Goal: Information Seeking & Learning: Learn about a topic

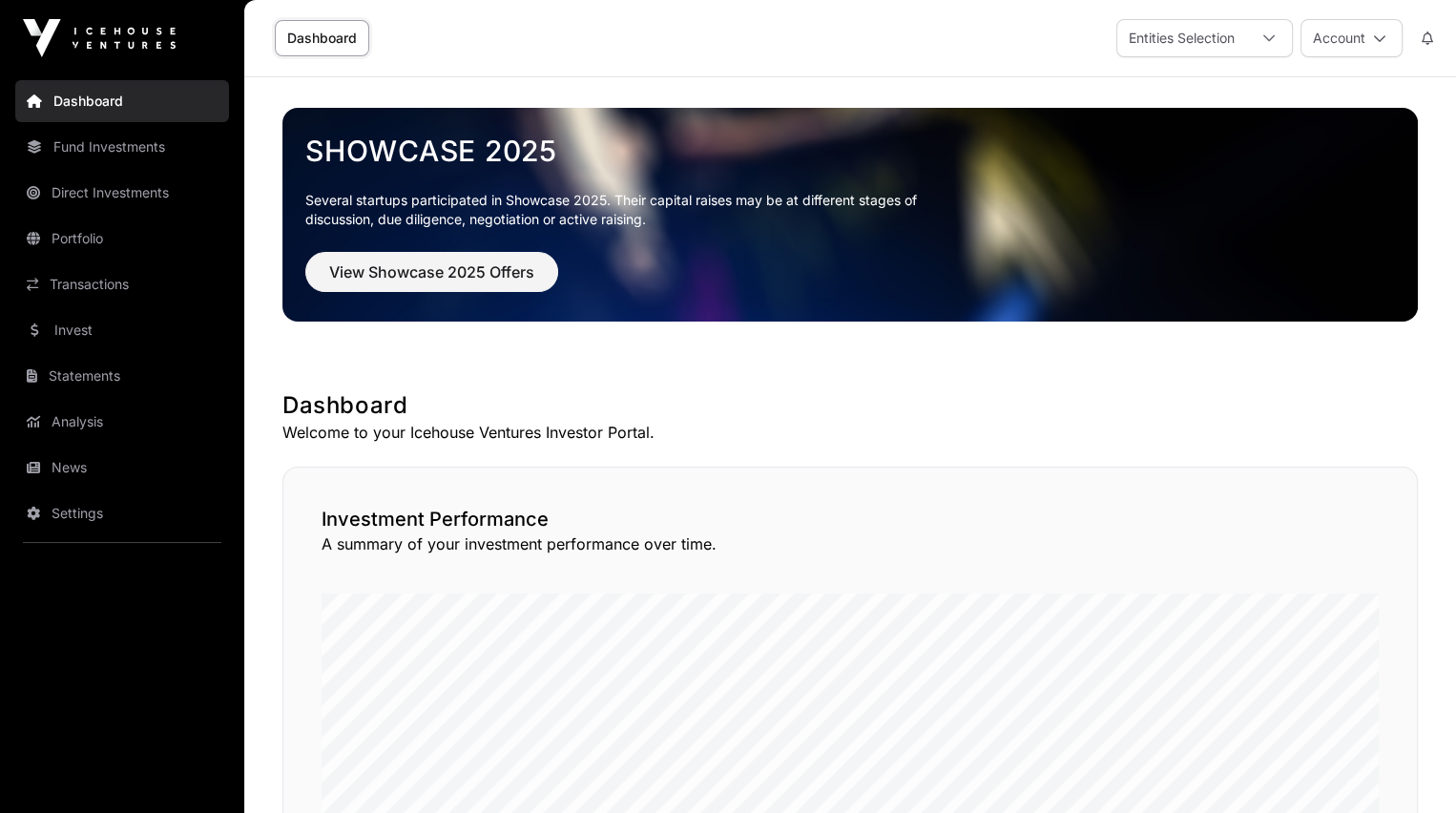
click at [71, 280] on link "Transactions" at bounding box center [122, 284] width 213 height 42
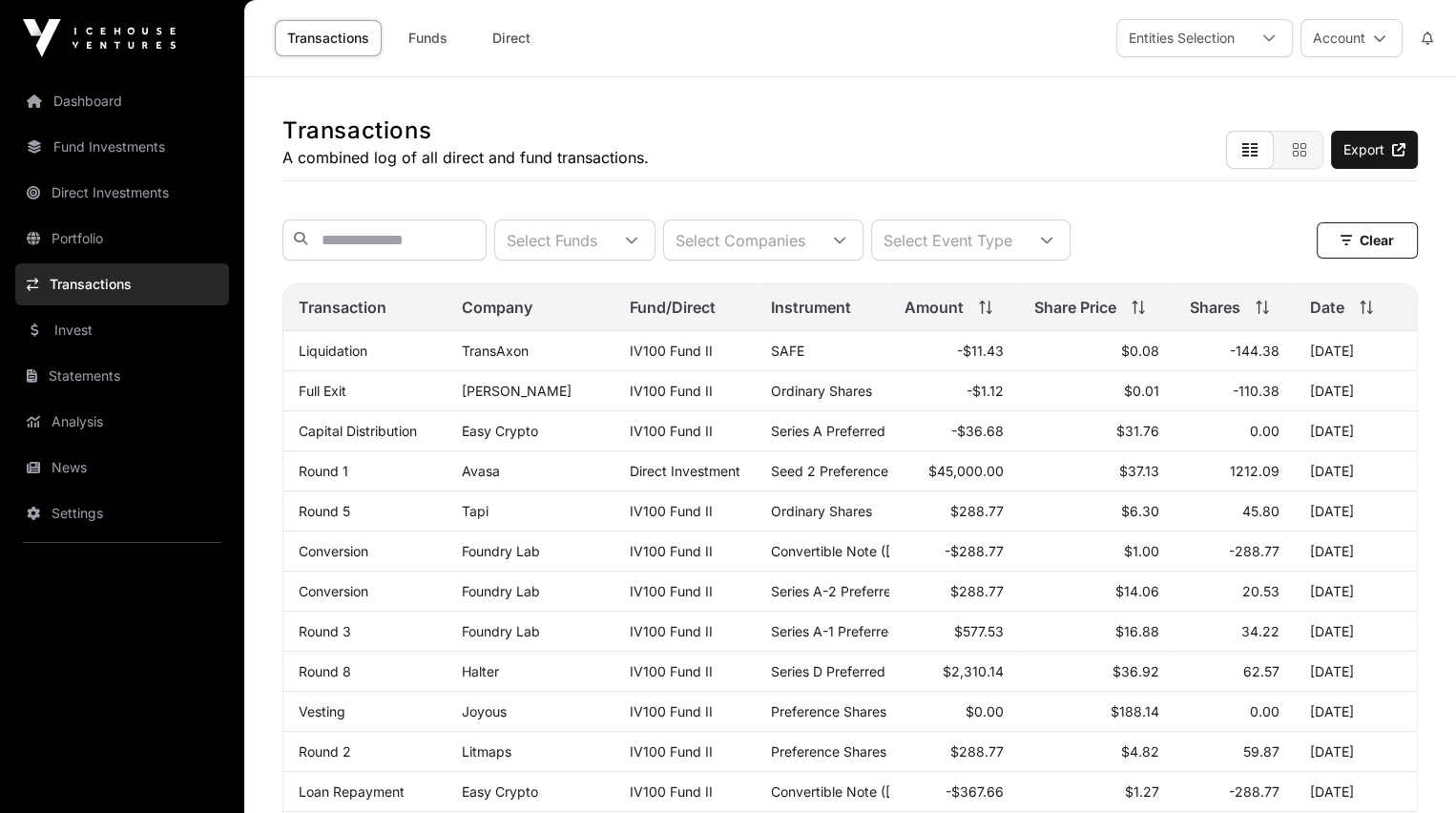
click at [59, 505] on link "Settings" at bounding box center [122, 513] width 213 height 42
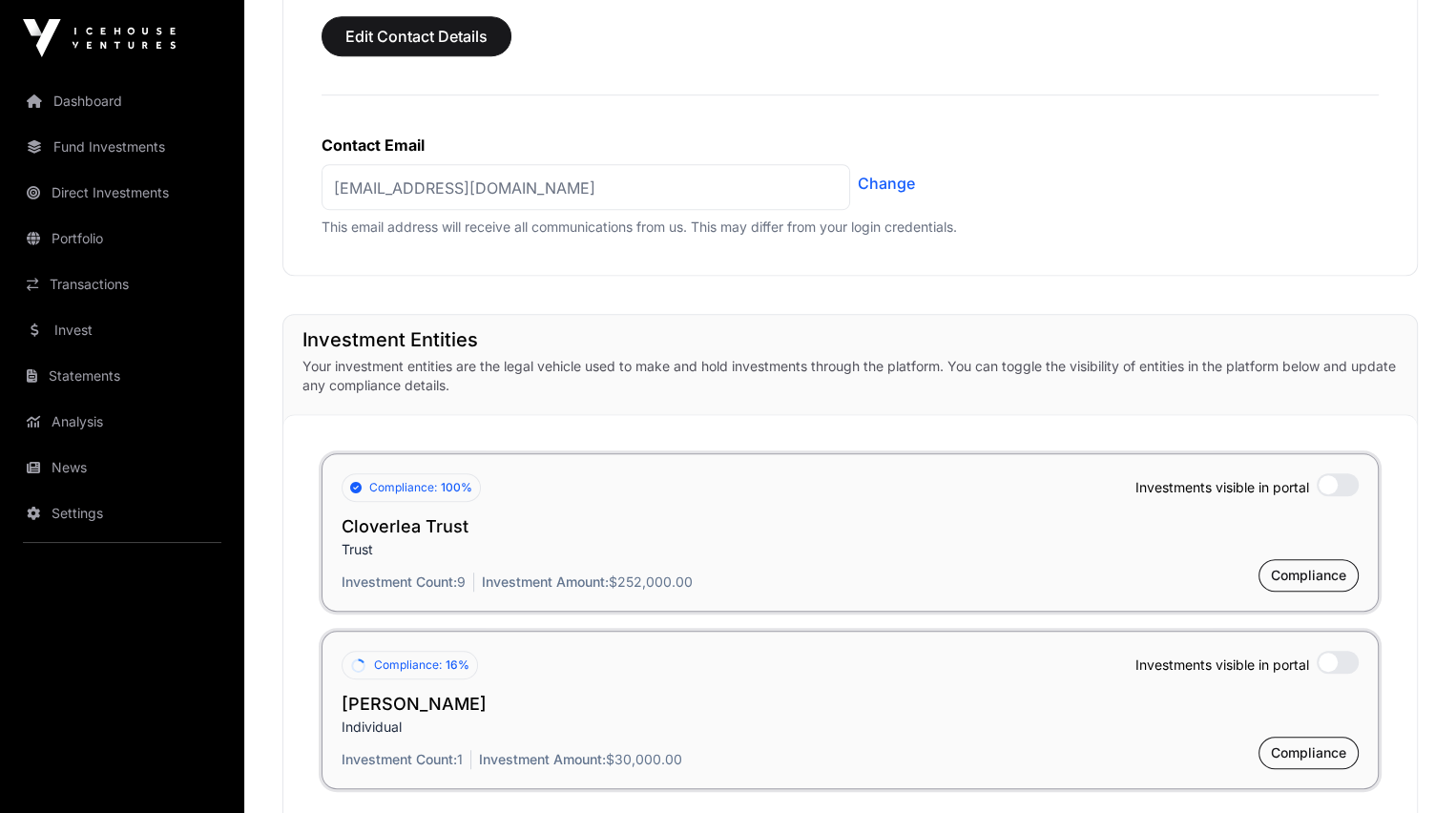
scroll to position [1133, 0]
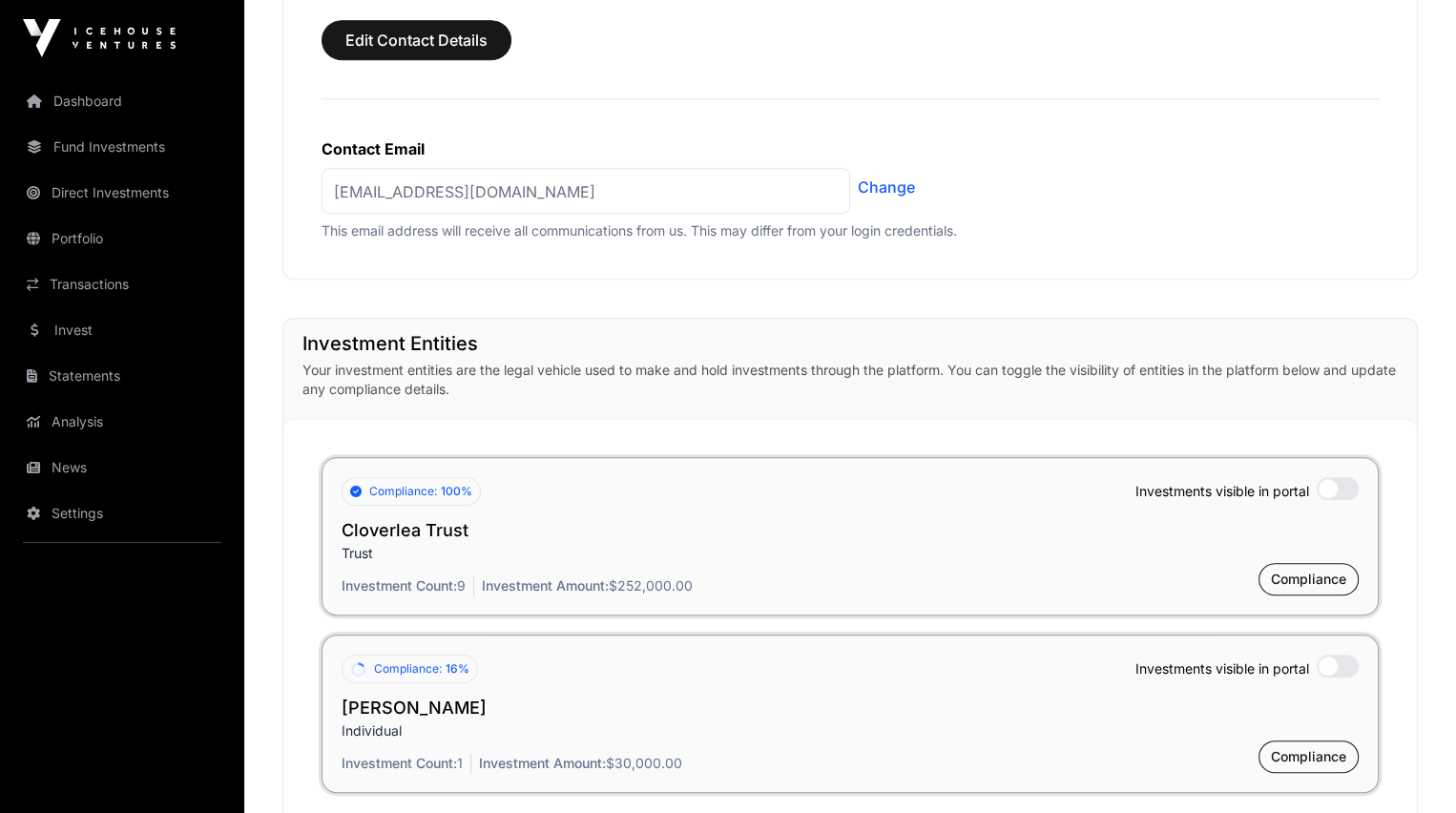
click at [63, 418] on link "Analysis" at bounding box center [122, 422] width 213 height 42
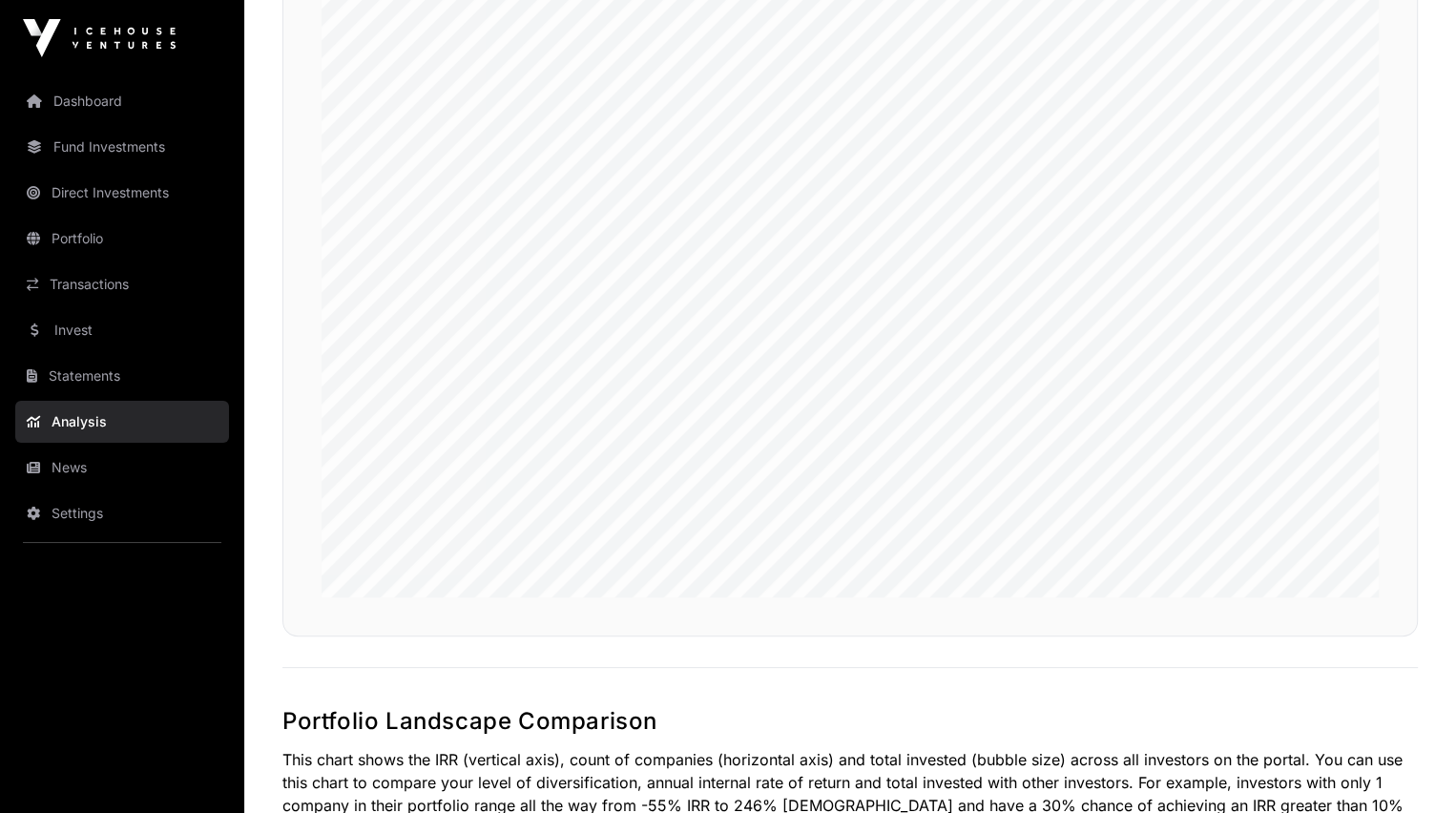
scroll to position [417, 0]
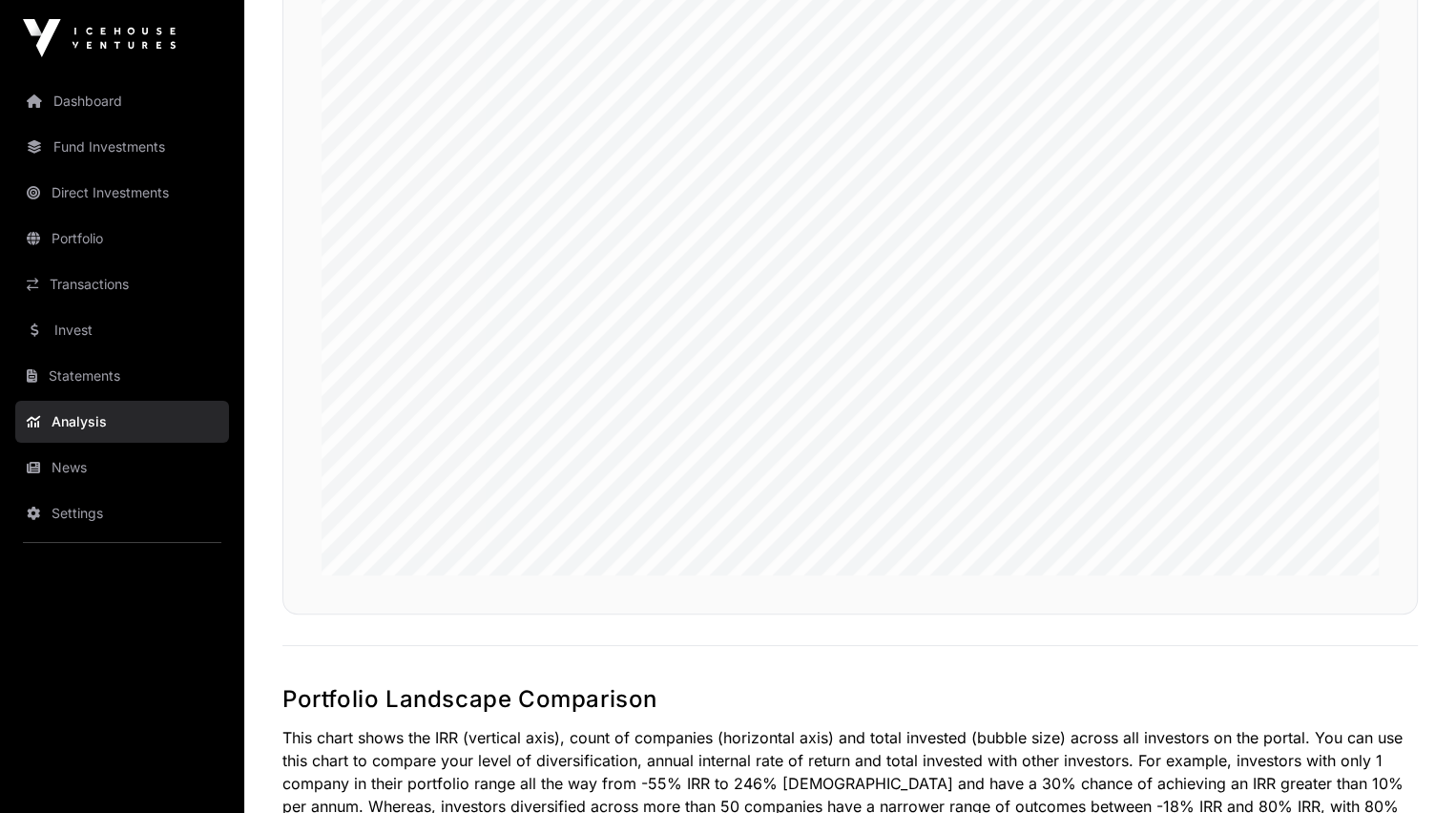
click at [69, 325] on link "Invest" at bounding box center [122, 331] width 213 height 42
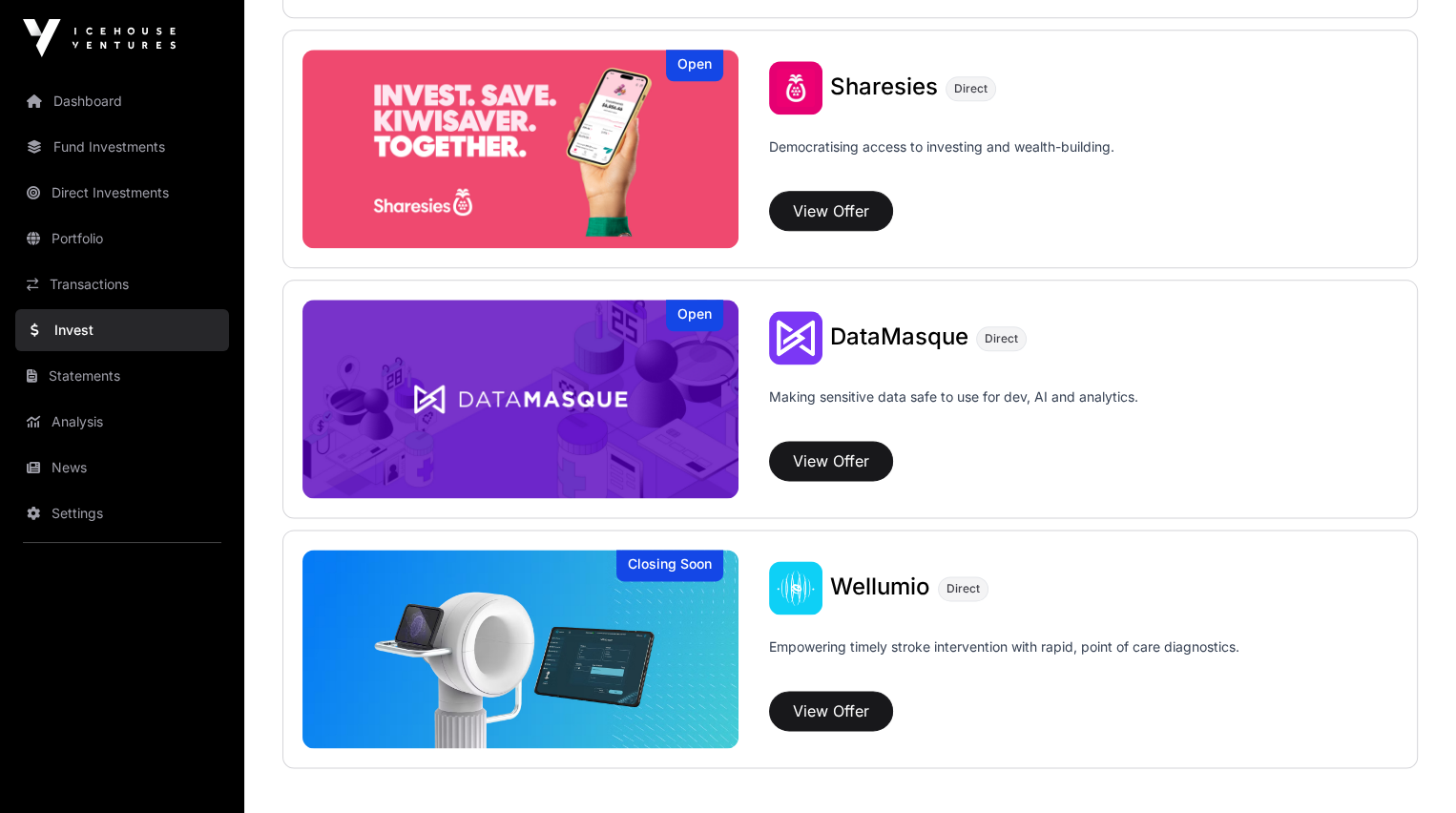
scroll to position [2482, 0]
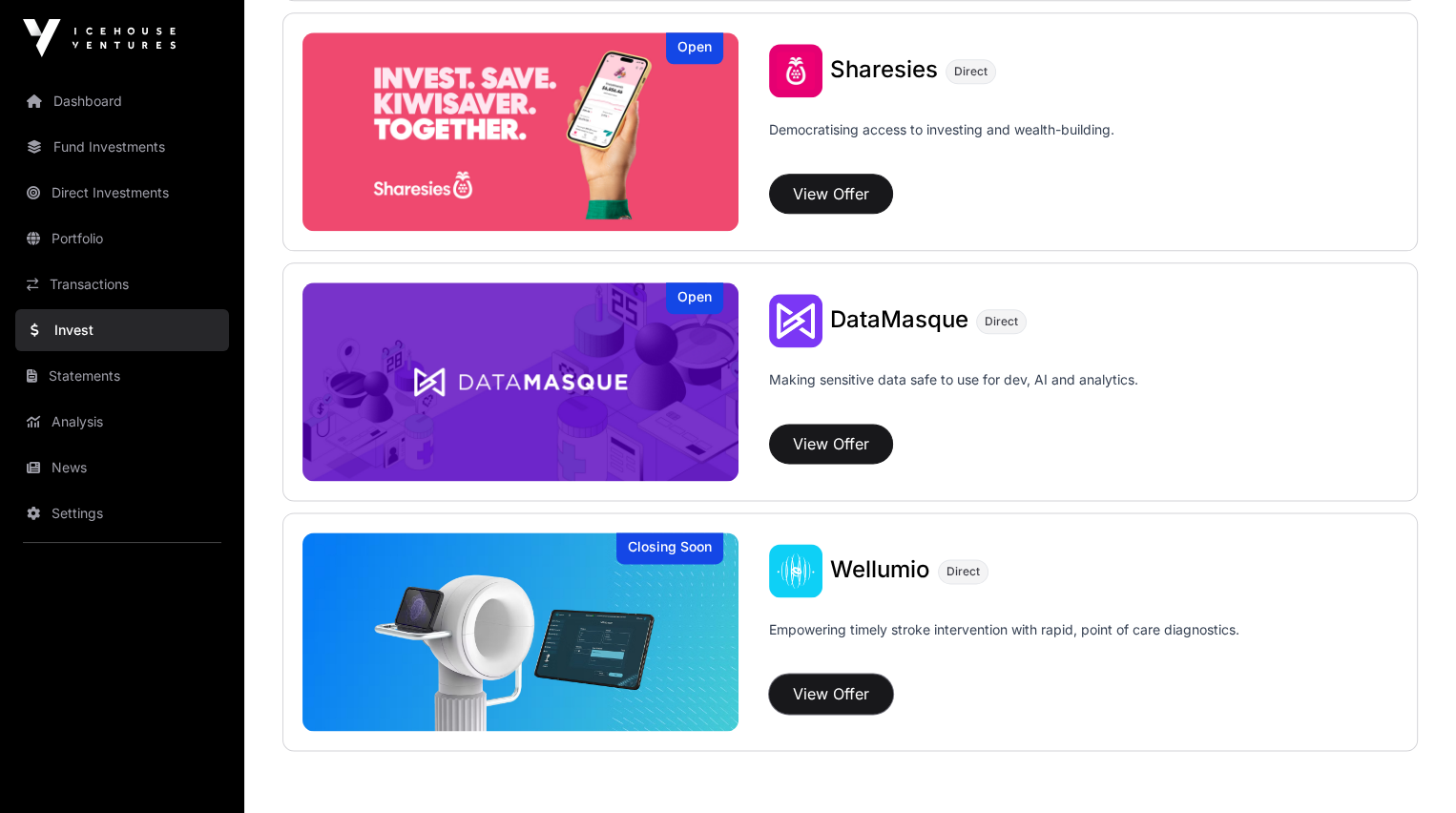
click at [769, 688] on button "View Offer" at bounding box center [830, 694] width 124 height 40
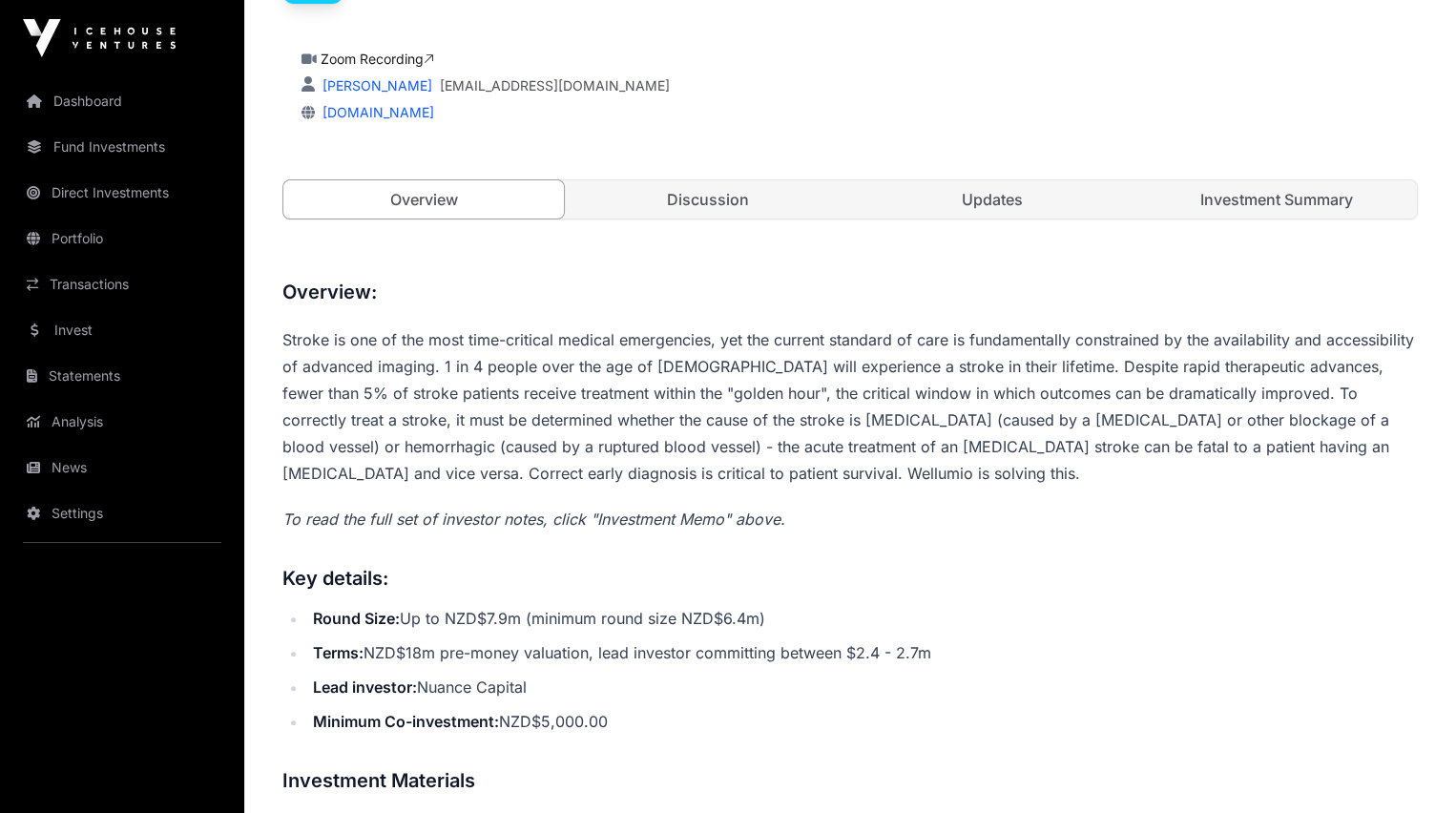
scroll to position [555, 0]
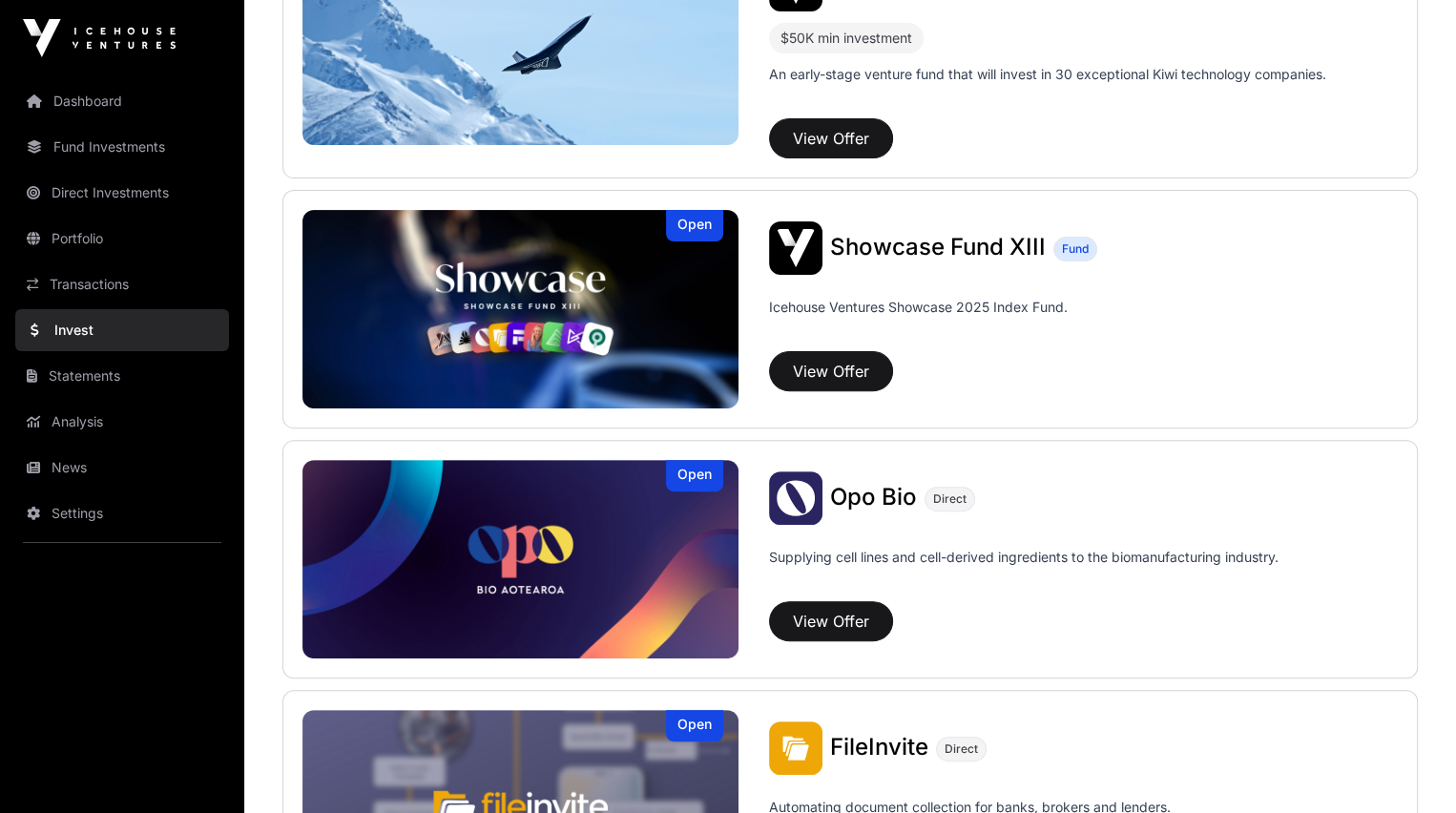
scroll to position [2482, 0]
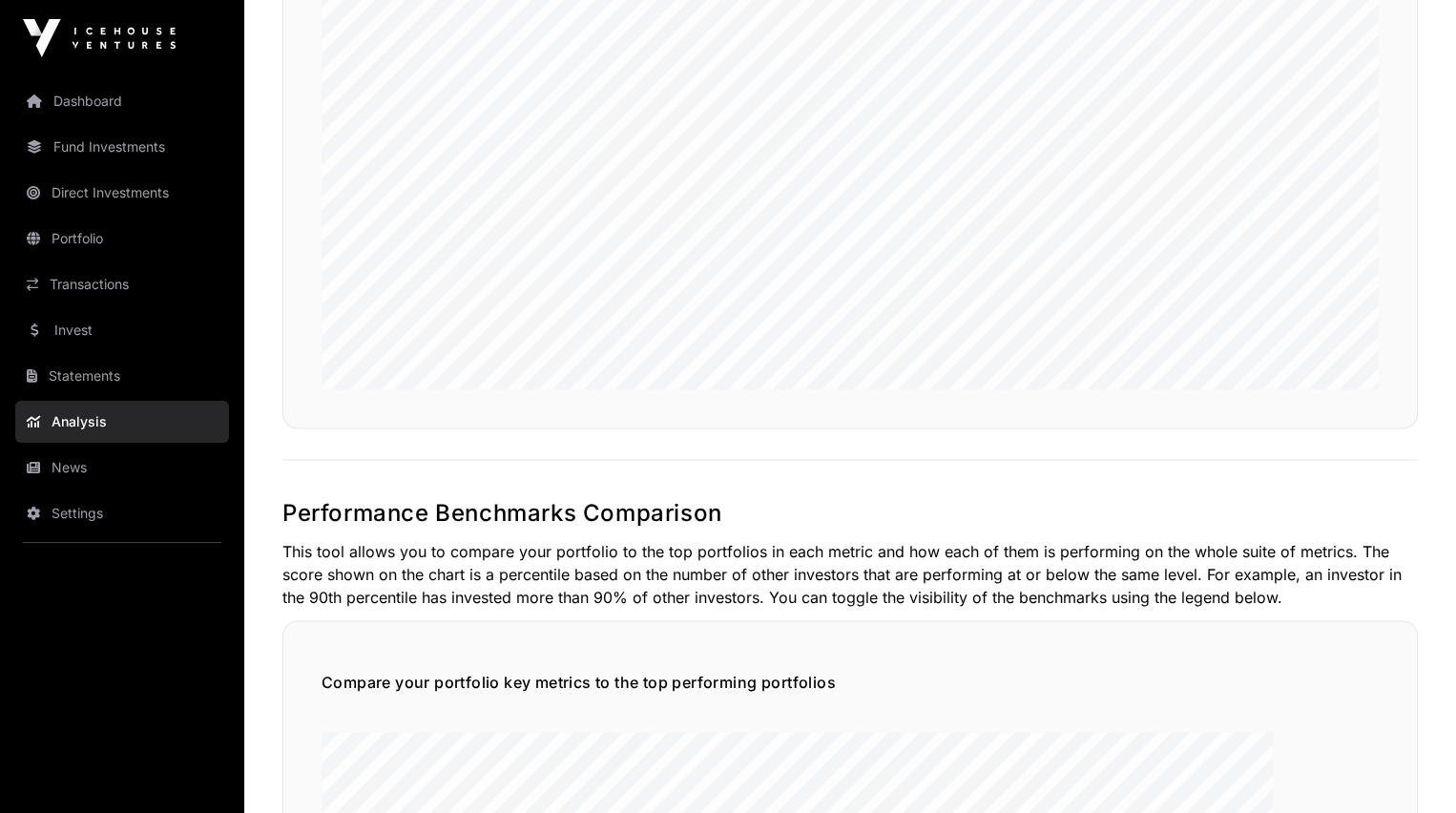
scroll to position [417, 0]
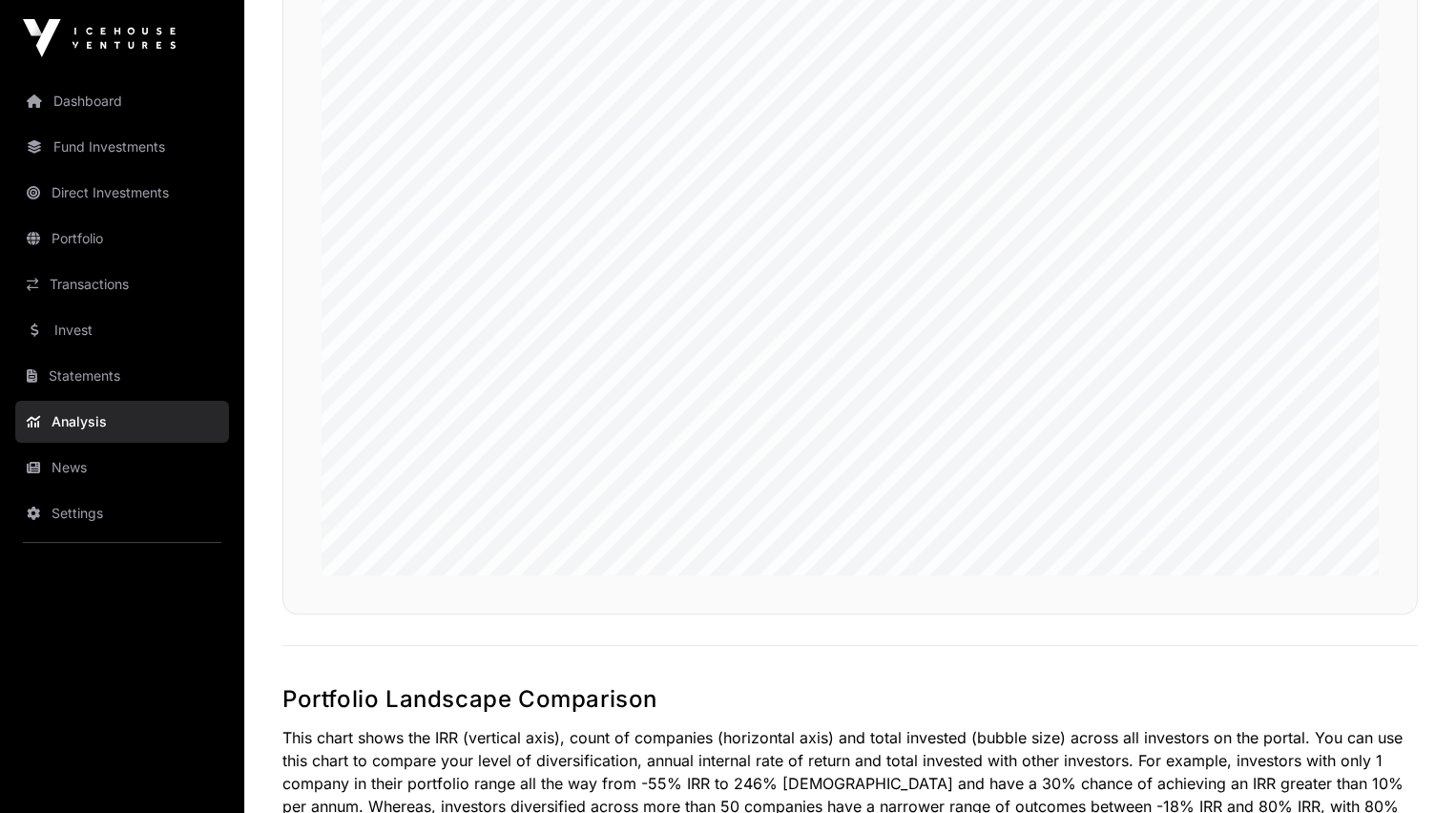
scroll to position [1133, 0]
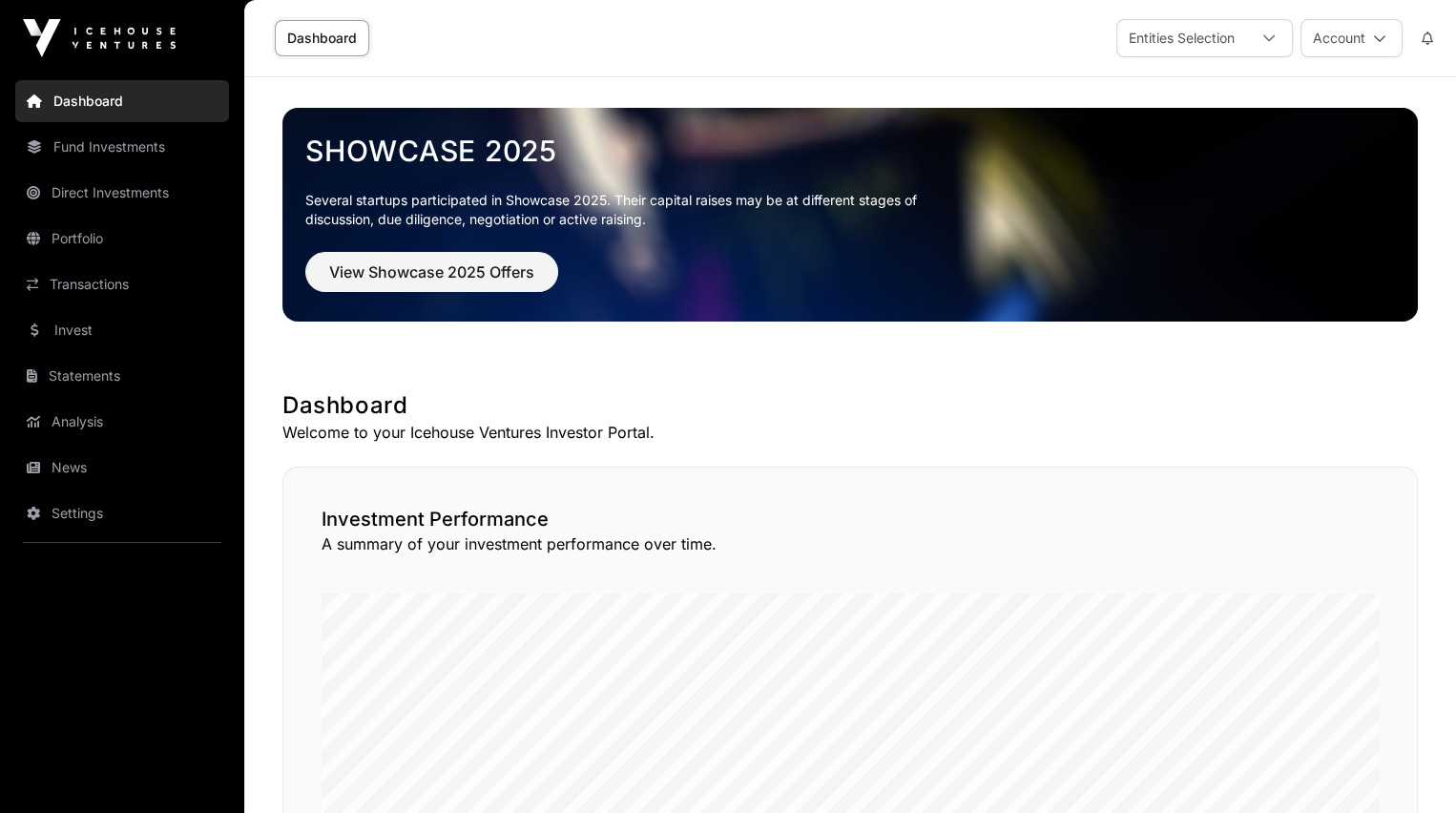
click at [72, 236] on link "Portfolio" at bounding box center [122, 238] width 213 height 42
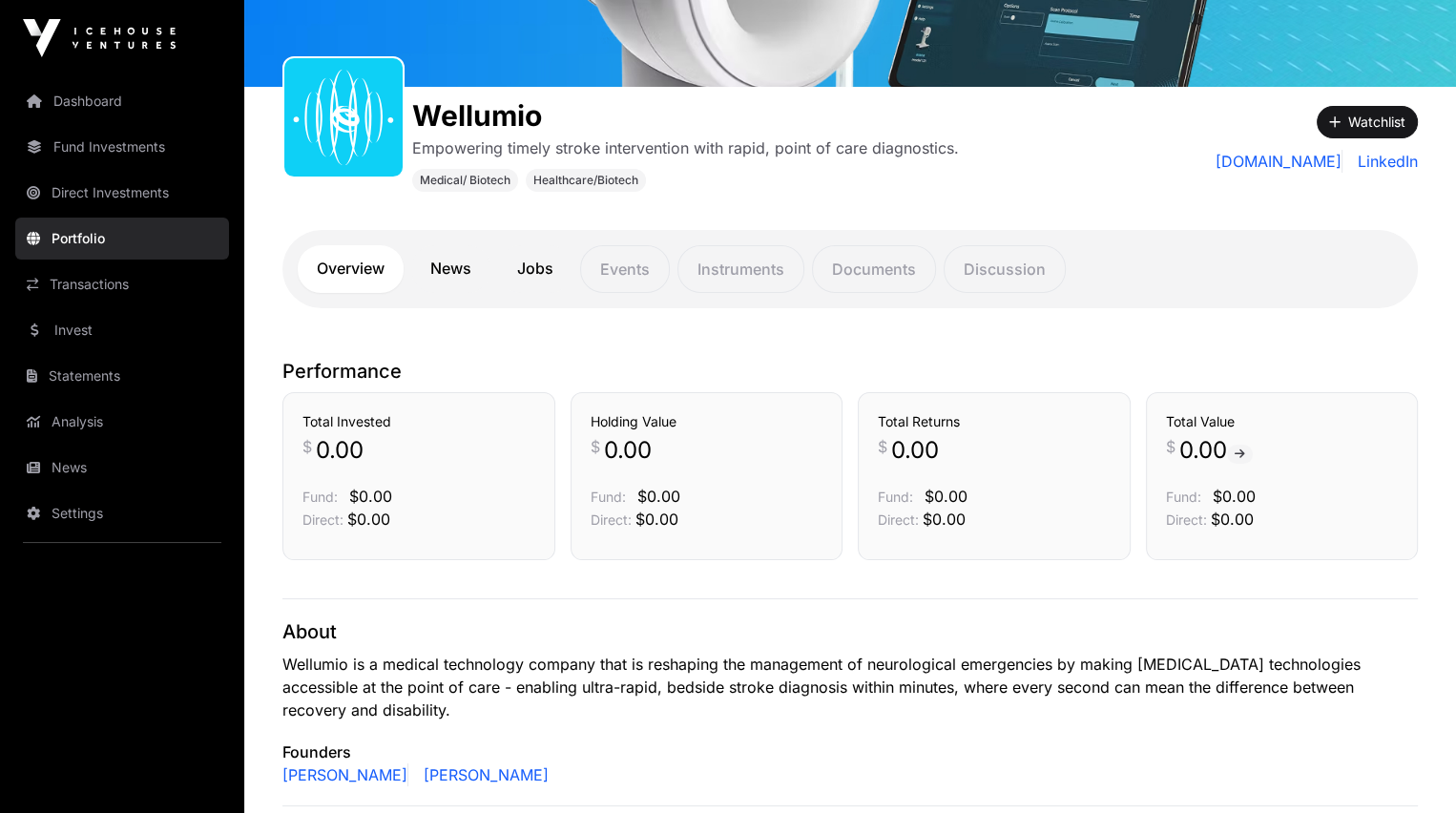
scroll to position [218, 0]
